Goal: Task Accomplishment & Management: Complete application form

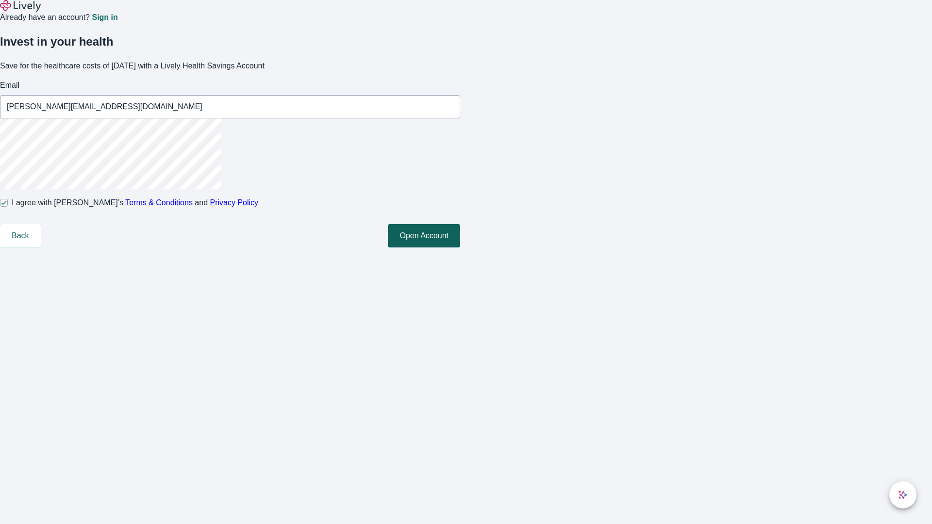
click at [460, 248] on button "Open Account" at bounding box center [424, 235] width 72 height 23
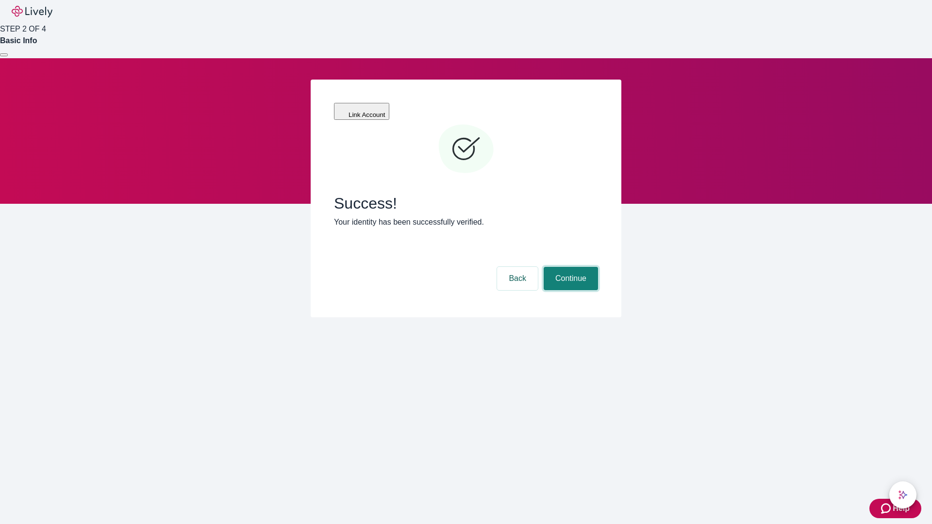
click at [569, 267] on button "Continue" at bounding box center [571, 278] width 54 height 23
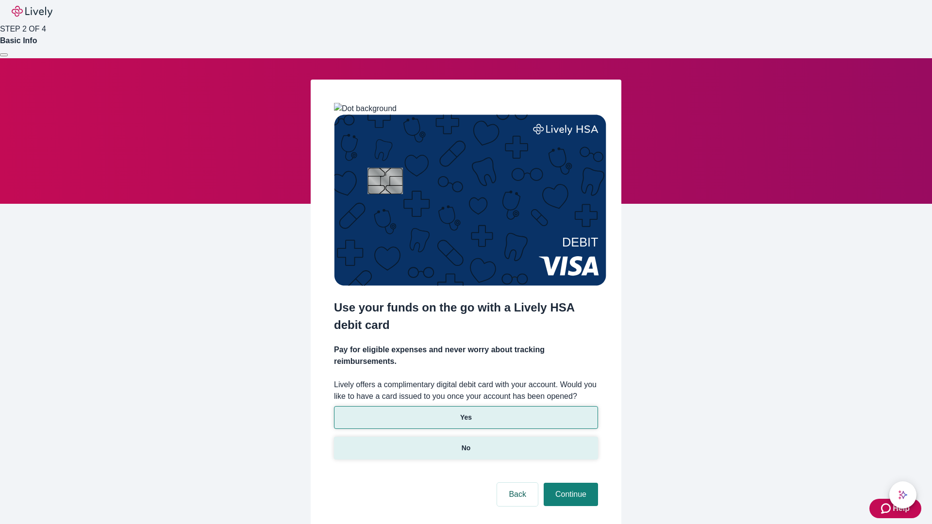
click at [466, 443] on p "No" at bounding box center [466, 448] width 9 height 10
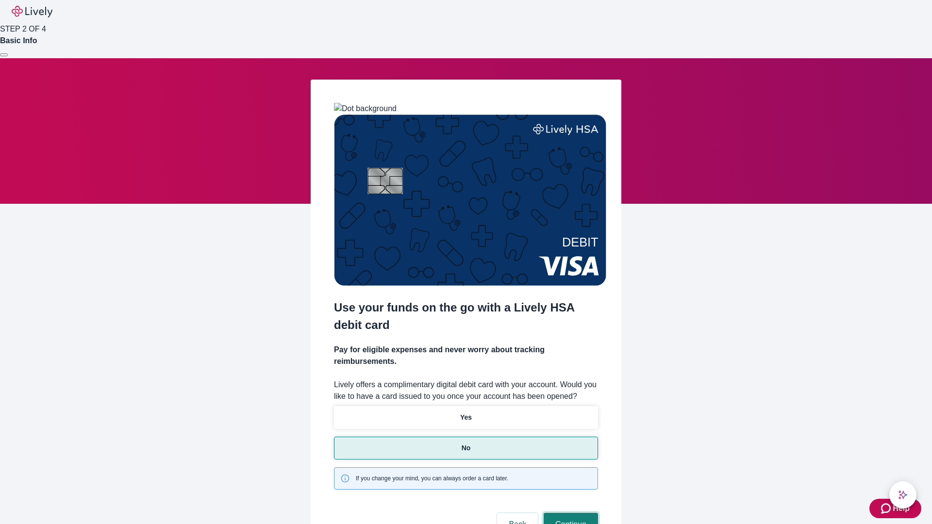
click at [569, 513] on button "Continue" at bounding box center [571, 524] width 54 height 23
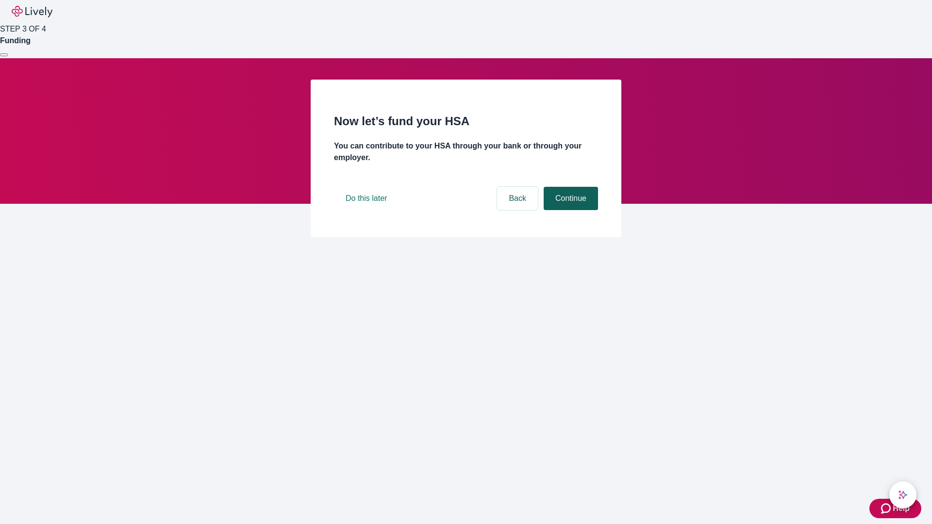
click at [569, 210] on button "Continue" at bounding box center [571, 198] width 54 height 23
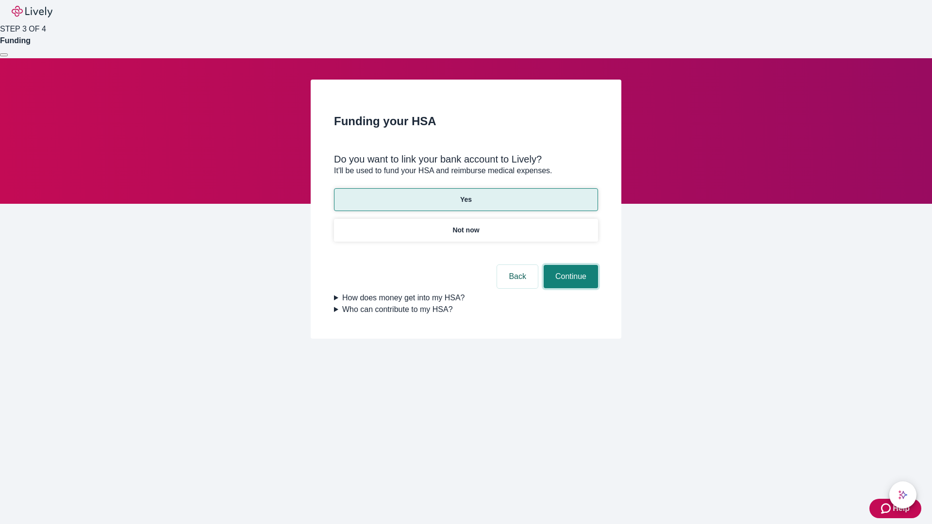
click at [569, 265] on button "Continue" at bounding box center [571, 276] width 54 height 23
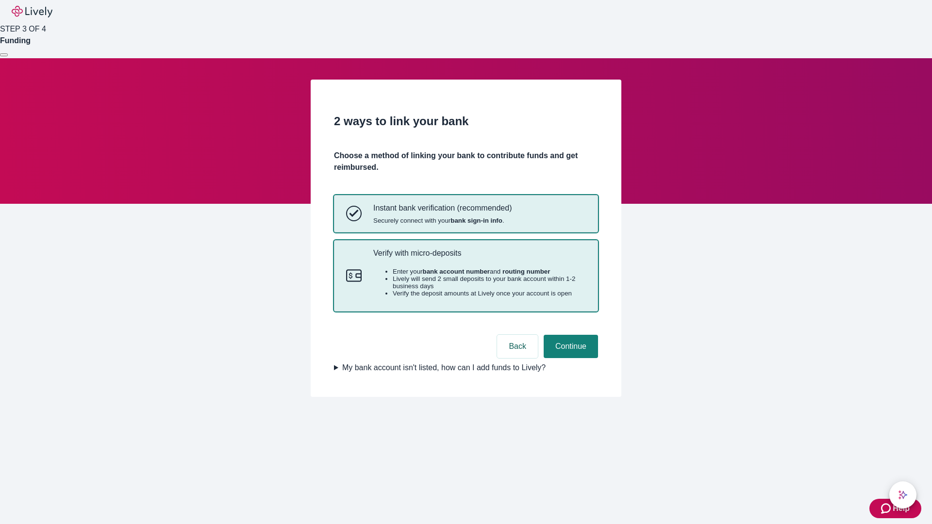
click at [479, 258] on p "Verify with micro-deposits" at bounding box center [479, 253] width 213 height 9
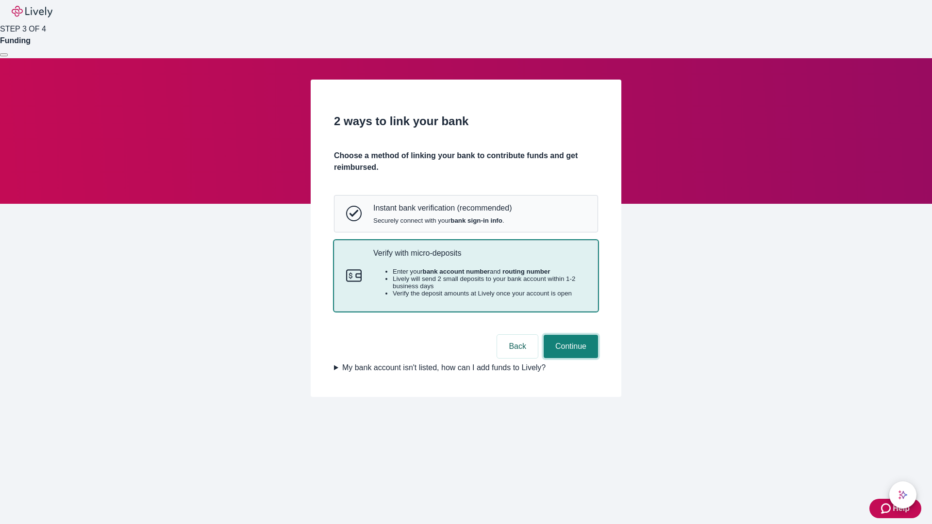
click at [569, 358] on button "Continue" at bounding box center [571, 346] width 54 height 23
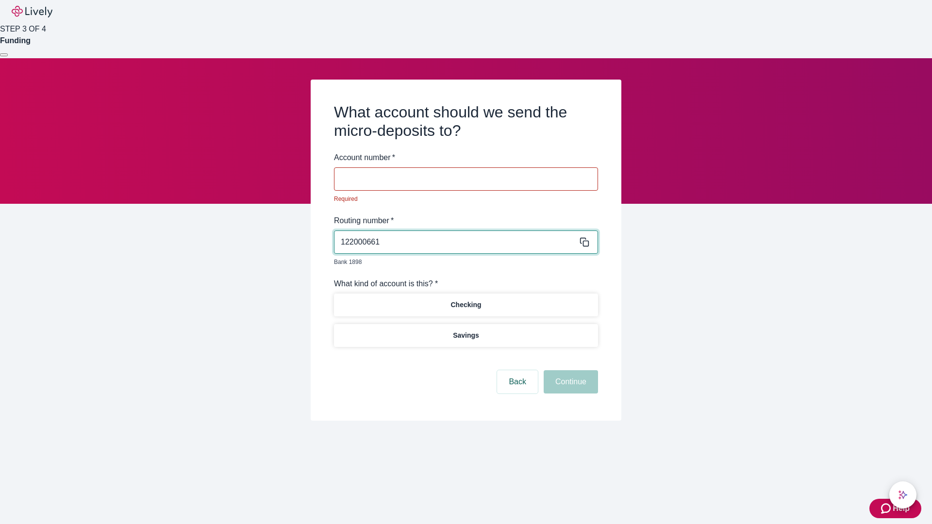
type input "122000661"
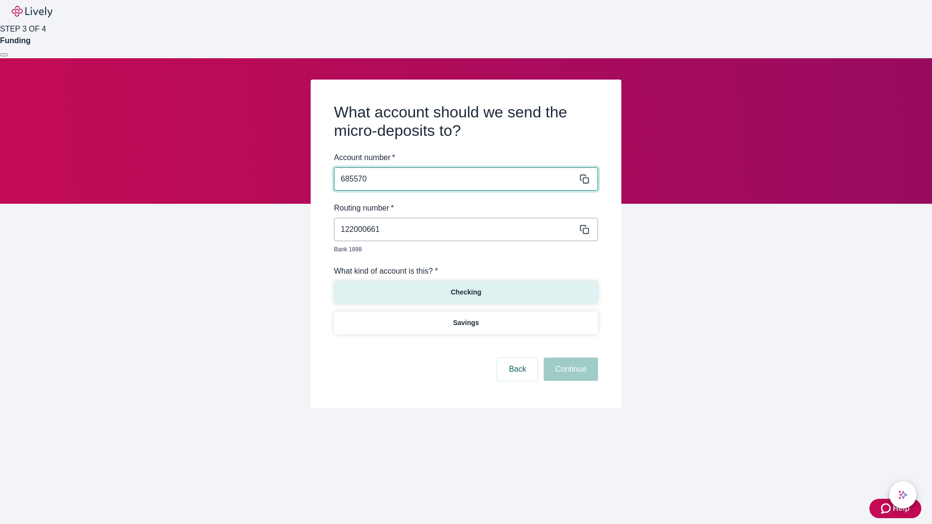
type input "685570"
click at [466, 287] on p "Checking" at bounding box center [465, 292] width 31 height 10
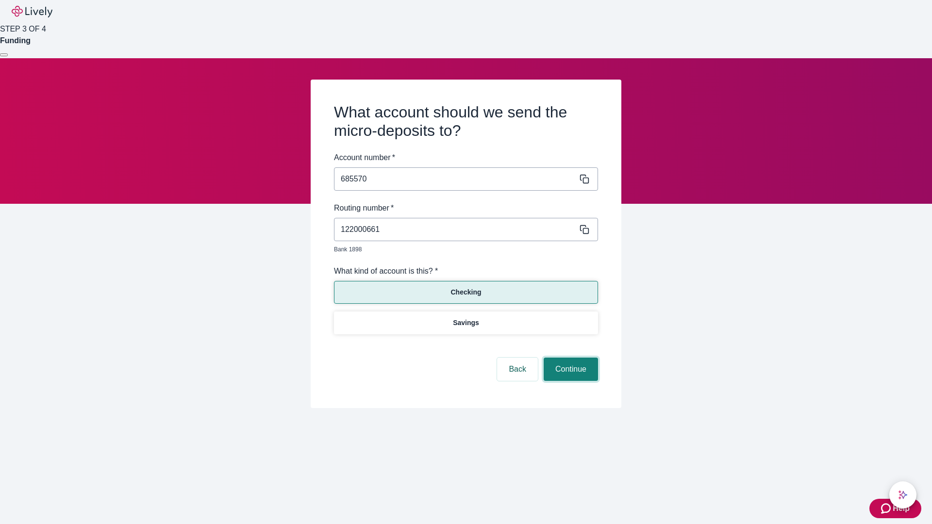
click at [569, 358] on button "Continue" at bounding box center [571, 369] width 54 height 23
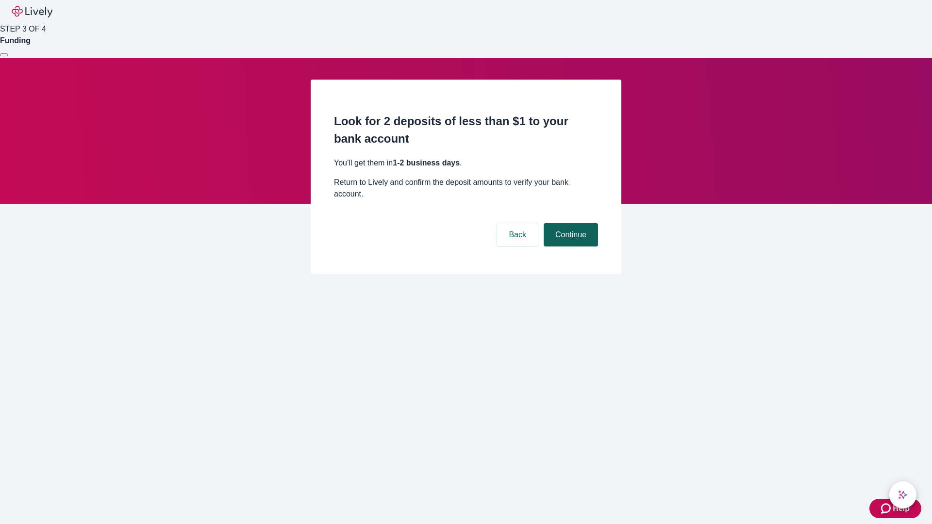
click at [569, 223] on button "Continue" at bounding box center [571, 234] width 54 height 23
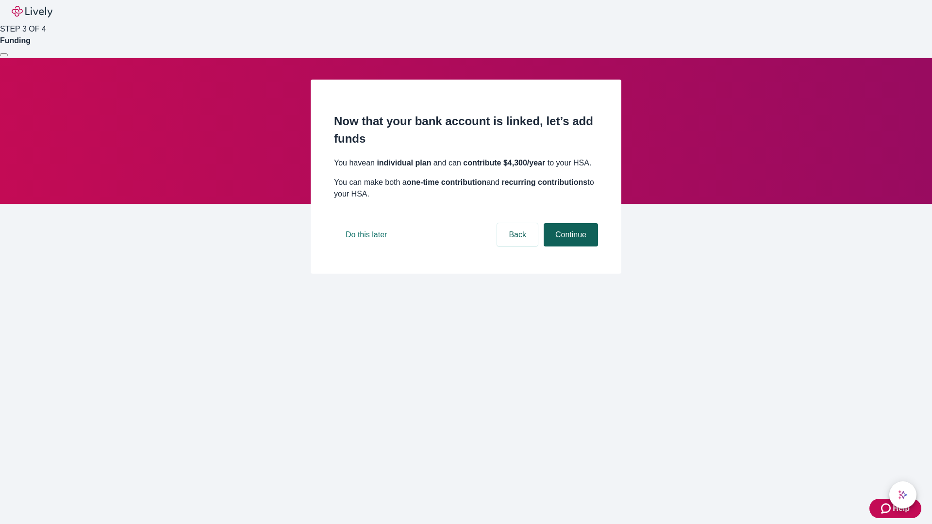
click at [569, 247] on button "Continue" at bounding box center [571, 234] width 54 height 23
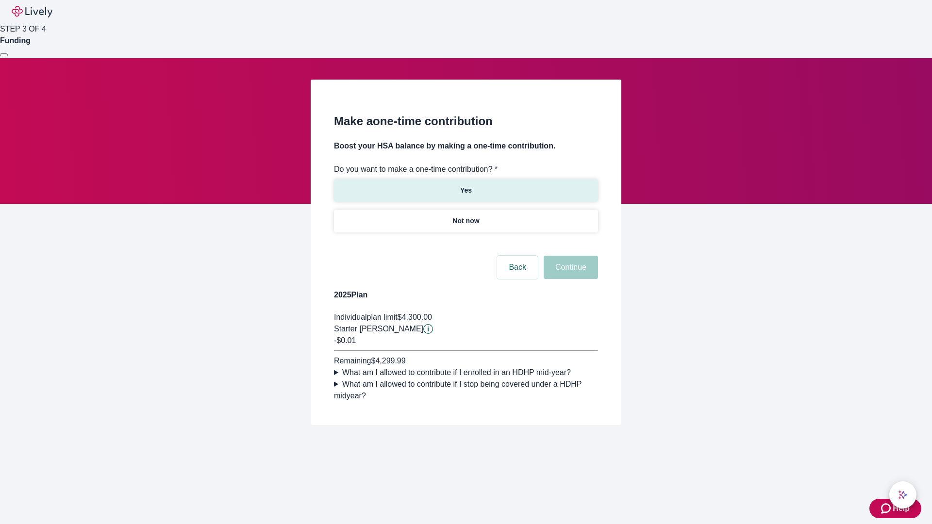
click at [466, 185] on p "Yes" at bounding box center [466, 190] width 12 height 10
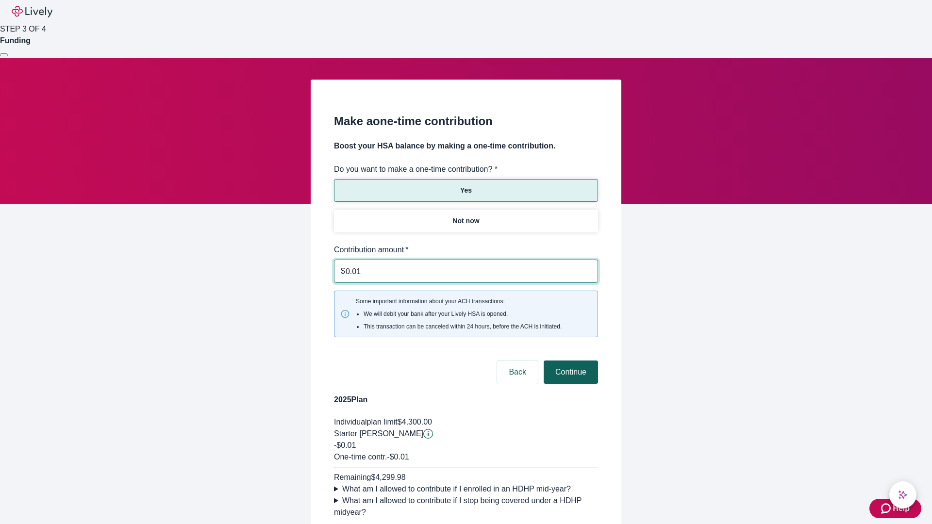
type input "0.01"
click at [569, 361] on button "Continue" at bounding box center [571, 372] width 54 height 23
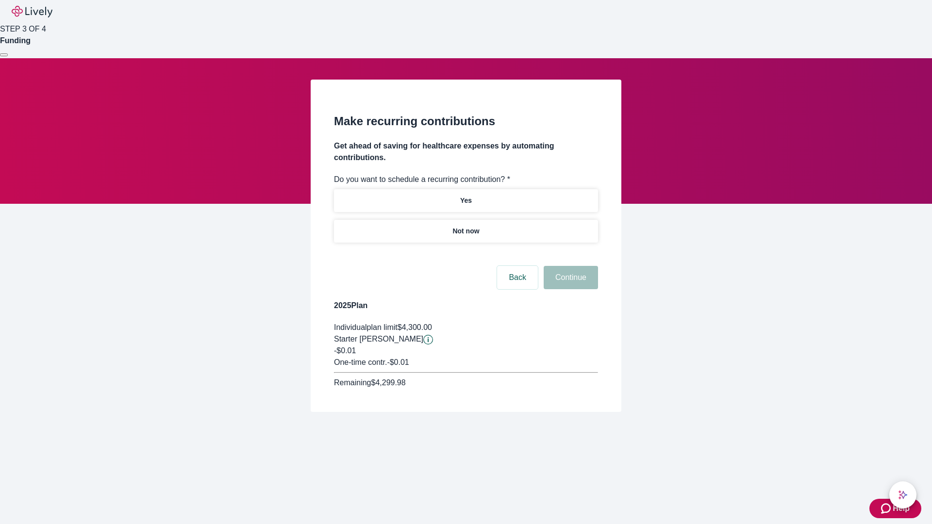
click at [466, 226] on p "Not now" at bounding box center [465, 231] width 27 height 10
click at [569, 266] on button "Continue" at bounding box center [571, 277] width 54 height 23
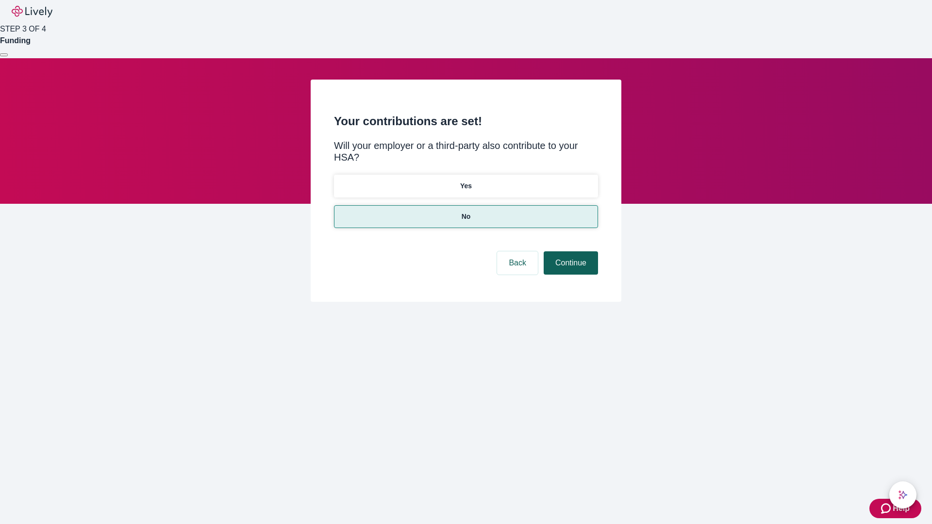
click at [569, 251] on button "Continue" at bounding box center [571, 262] width 54 height 23
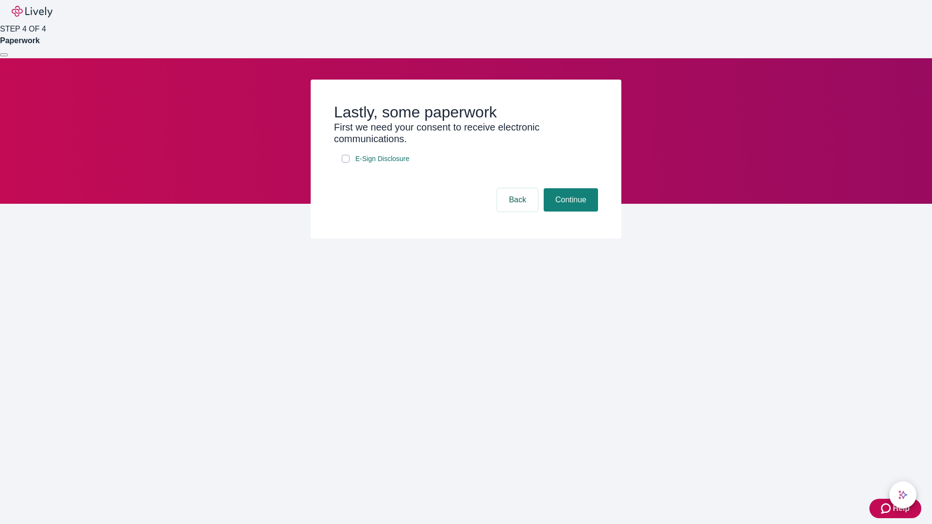
click at [346, 163] on input "E-Sign Disclosure" at bounding box center [346, 159] width 8 height 8
checkbox input "true"
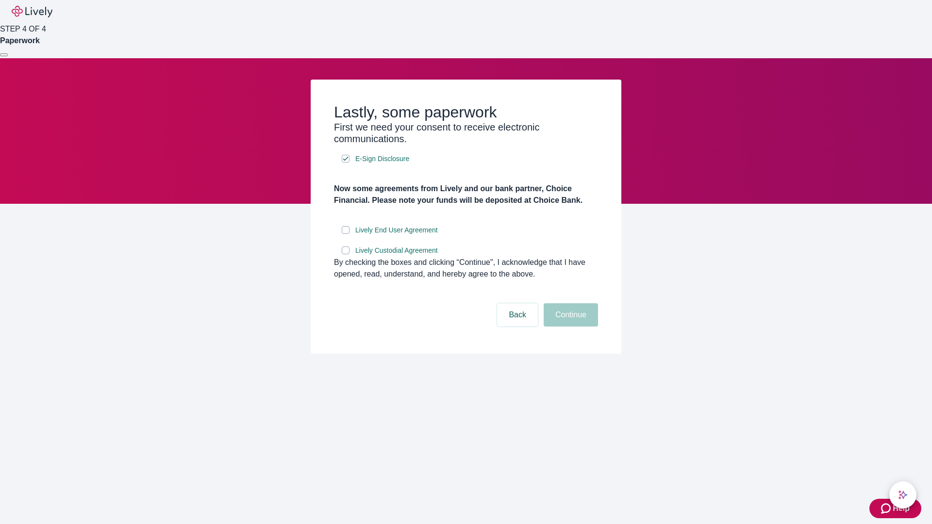
click at [346, 234] on input "Lively End User Agreement" at bounding box center [346, 230] width 8 height 8
checkbox input "true"
click at [346, 254] on input "Lively Custodial Agreement" at bounding box center [346, 251] width 8 height 8
checkbox input "true"
click at [569, 327] on button "Continue" at bounding box center [571, 314] width 54 height 23
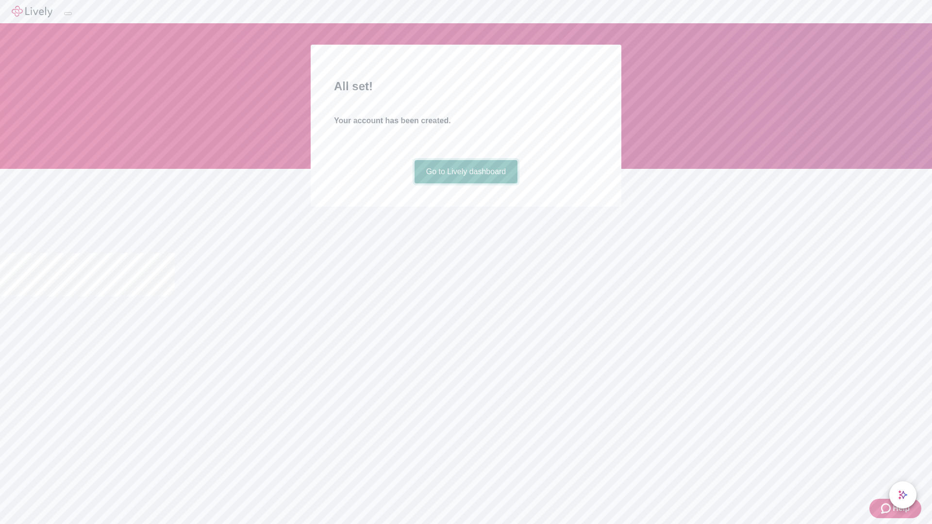
click at [466, 183] on link "Go to Lively dashboard" at bounding box center [466, 171] width 103 height 23
